Goal: Task Accomplishment & Management: Complete application form

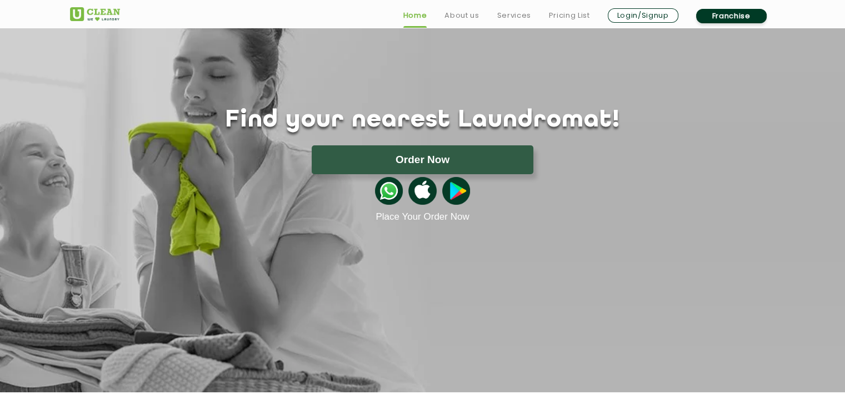
scroll to position [56, 0]
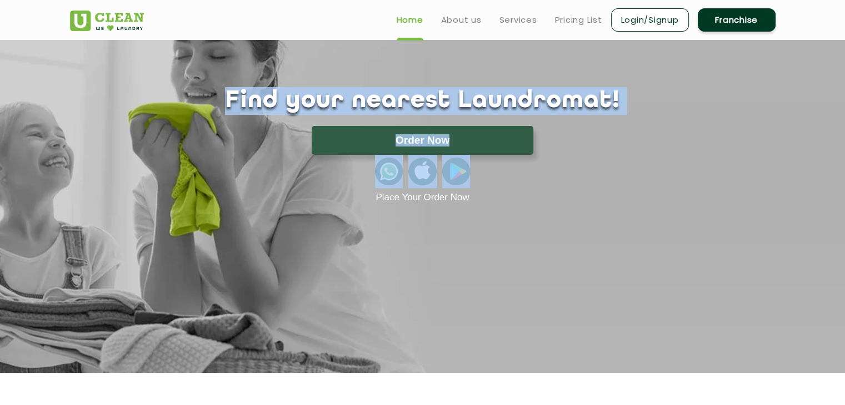
drag, startPoint x: 238, startPoint y: 100, endPoint x: 666, endPoint y: 188, distance: 437.1
click at [666, 188] on div "Find your nearest Laundromat! Please select the location Order Now Place Your O…" at bounding box center [423, 145] width 722 height 116
click at [670, 176] on div at bounding box center [423, 171] width 722 height 33
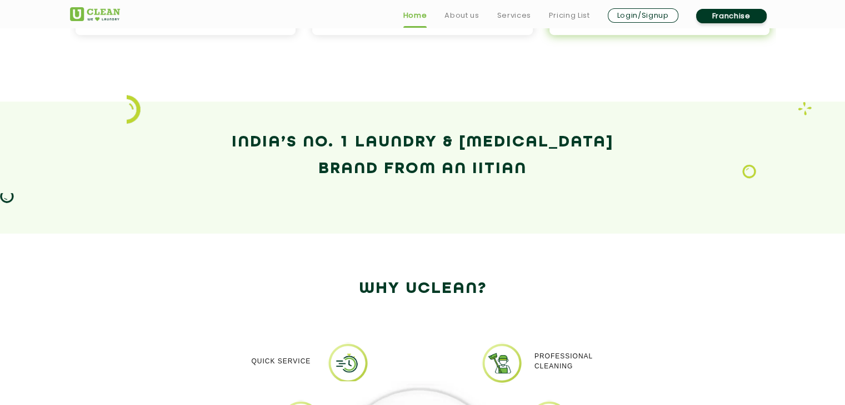
scroll to position [722, 0]
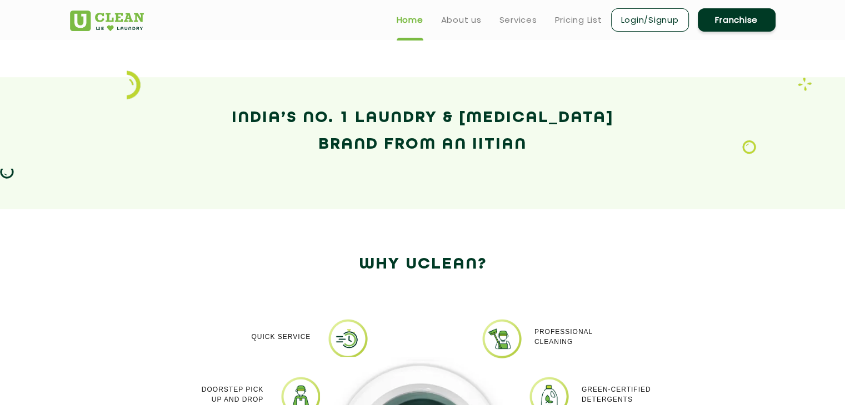
drag, startPoint x: 567, startPoint y: 167, endPoint x: 215, endPoint y: 113, distance: 355.8
click at [215, 113] on div "India’s No. 1 Laundry & [MEDICAL_DATA] Brand from an IITian" at bounding box center [423, 143] width 722 height 77
click at [215, 113] on h2 "India’s No. 1 Laundry & [MEDICAL_DATA] Brand from an IITian" at bounding box center [422, 131] width 705 height 53
drag, startPoint x: 215, startPoint y: 113, endPoint x: 547, endPoint y: 145, distance: 333.7
click at [547, 145] on h2 "India’s No. 1 Laundry & [MEDICAL_DATA] Brand from an IITian" at bounding box center [422, 131] width 705 height 53
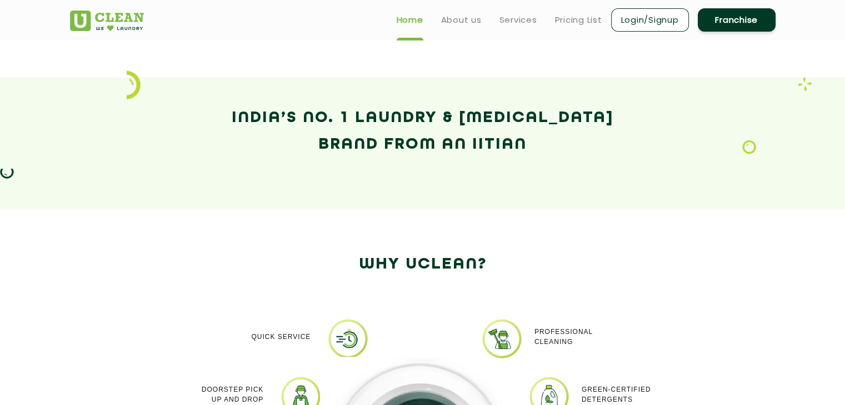
click at [547, 145] on h2 "India’s No. 1 Laundry & [MEDICAL_DATA] Brand from an IITian" at bounding box center [422, 131] width 705 height 53
drag, startPoint x: 547, startPoint y: 145, endPoint x: 229, endPoint y: 125, distance: 318.3
click at [229, 125] on h2 "India’s No. 1 Laundry & [MEDICAL_DATA] Brand from an IITian" at bounding box center [422, 131] width 705 height 53
click at [540, 148] on h2 "India’s No. 1 Laundry & [MEDICAL_DATA] Brand from an IITian" at bounding box center [422, 131] width 705 height 53
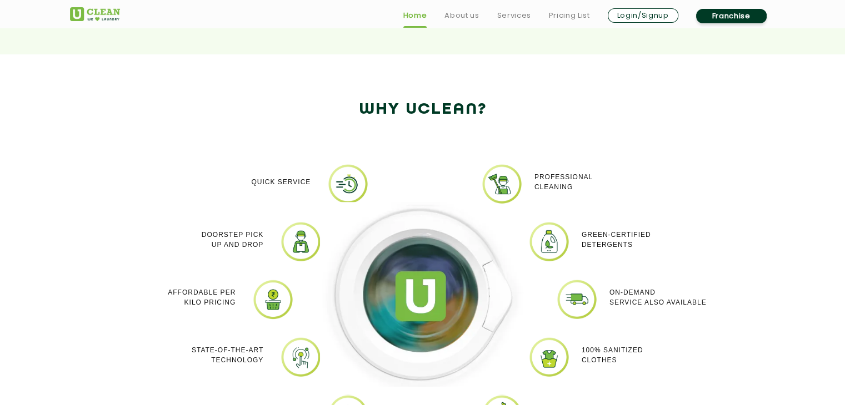
scroll to position [1055, 0]
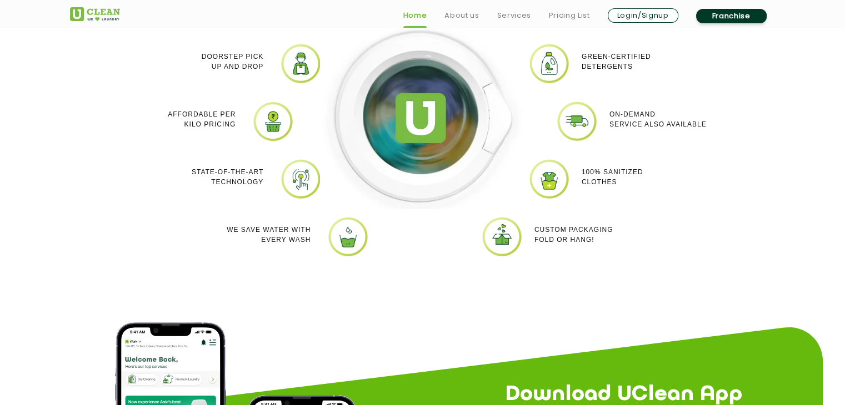
click at [736, 17] on link "Franchise" at bounding box center [731, 16] width 71 height 14
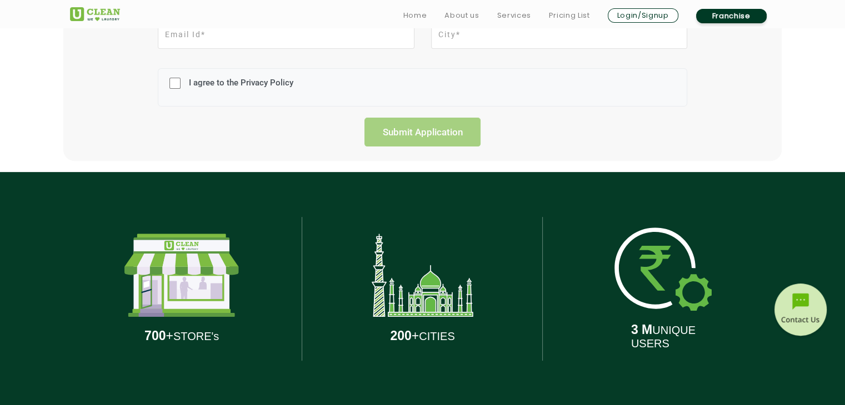
scroll to position [500, 0]
